Goal: Transaction & Acquisition: Purchase product/service

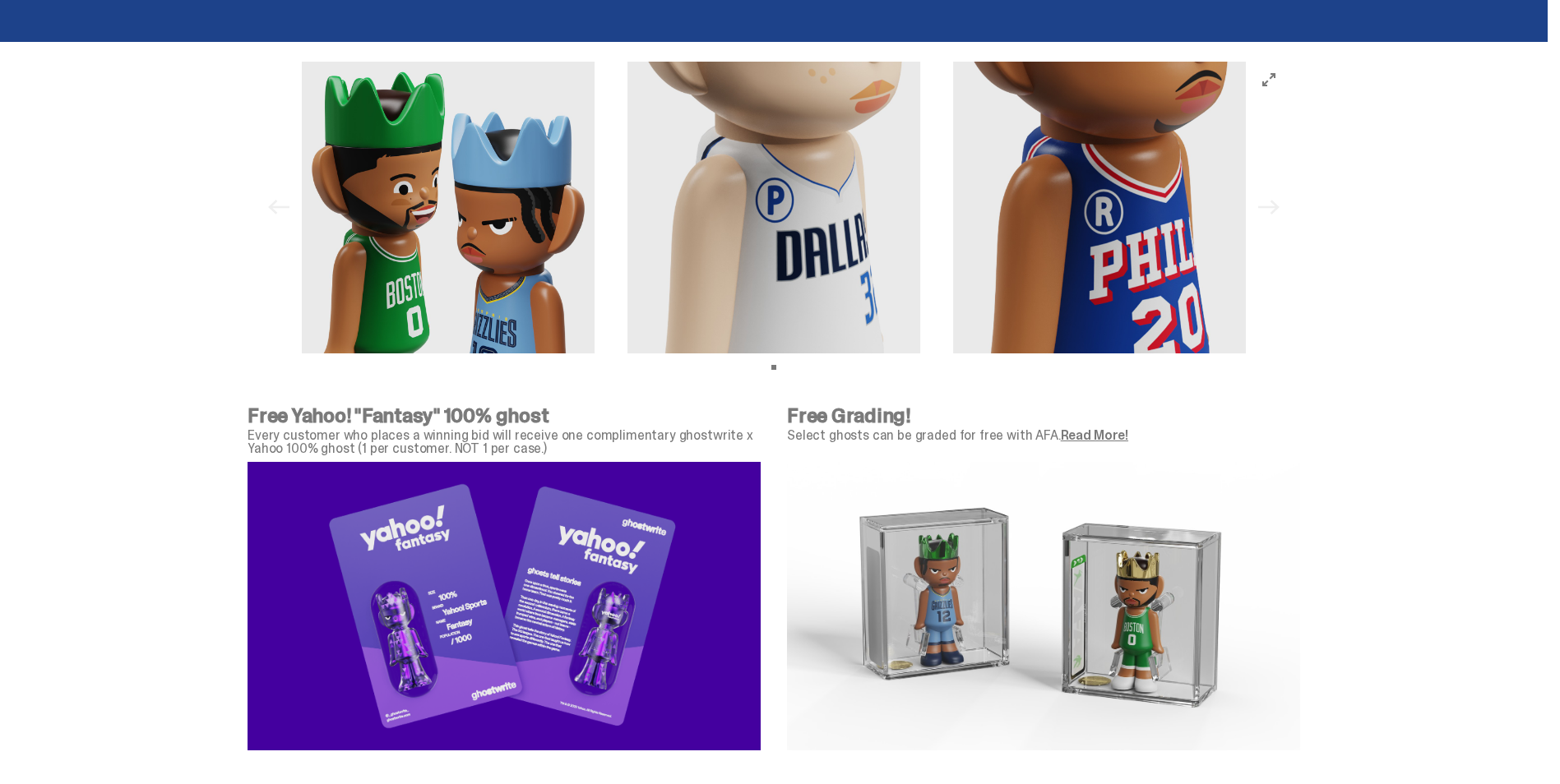
scroll to position [5141, 0]
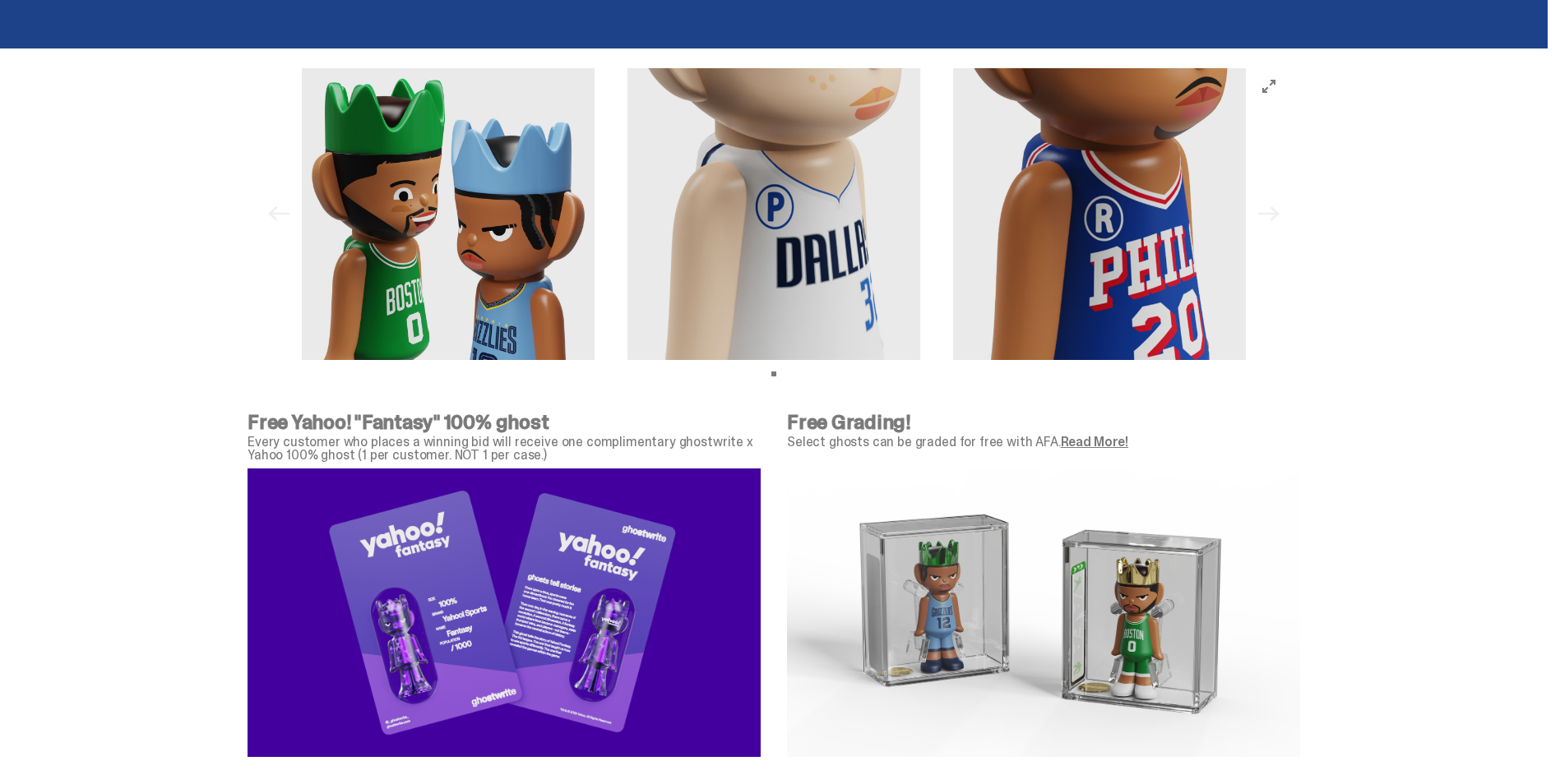
click at [1082, 436] on link "Read More!" at bounding box center [1095, 441] width 68 height 17
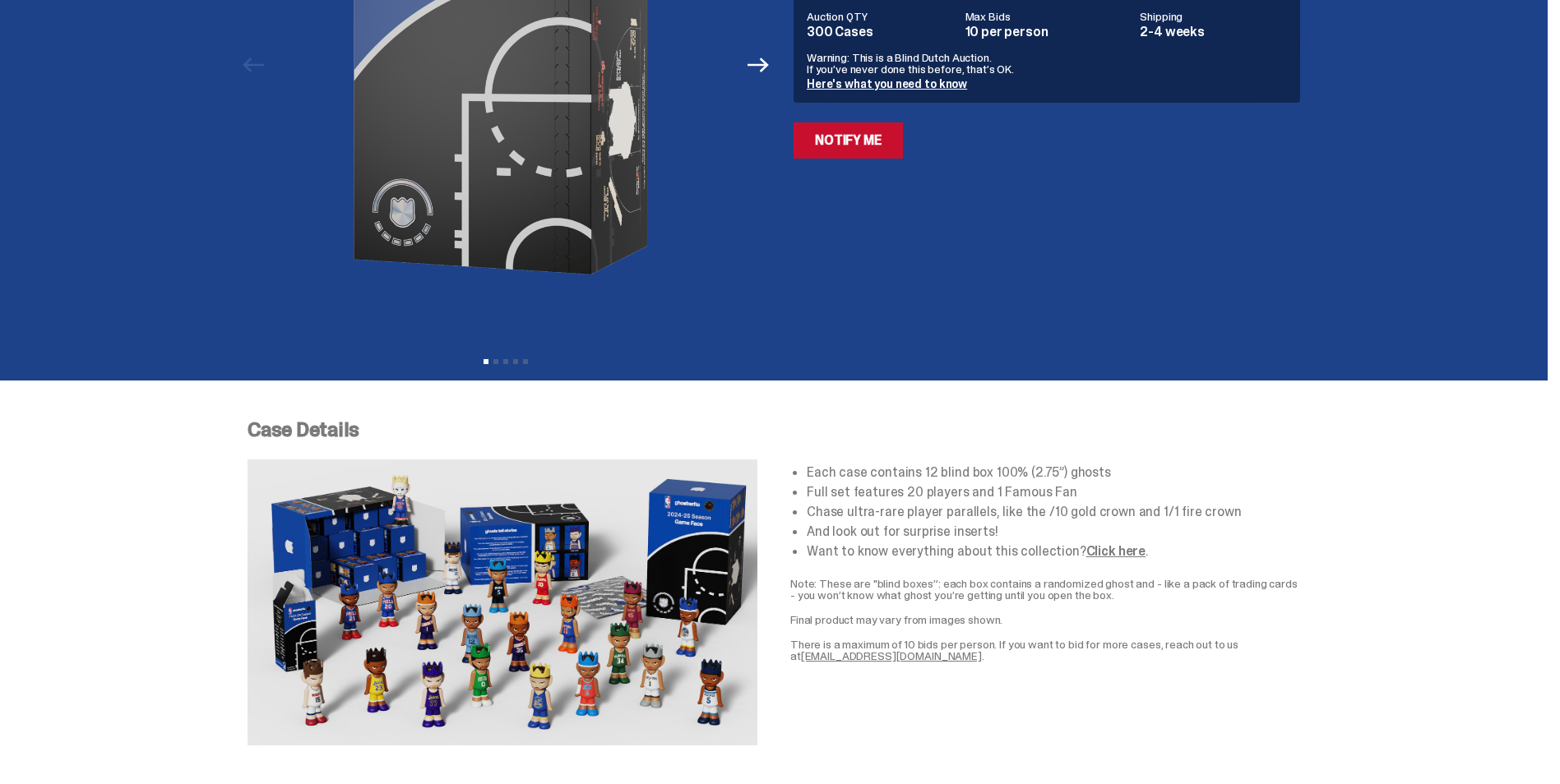
scroll to position [0, 0]
